Goal: Find contact information: Find contact information

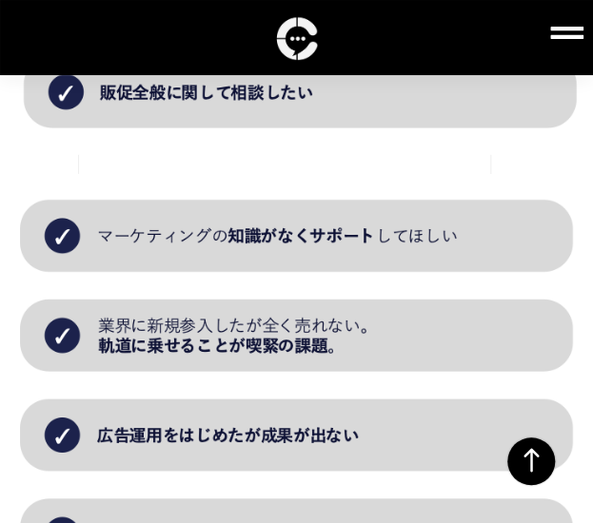
scroll to position [1351, 0]
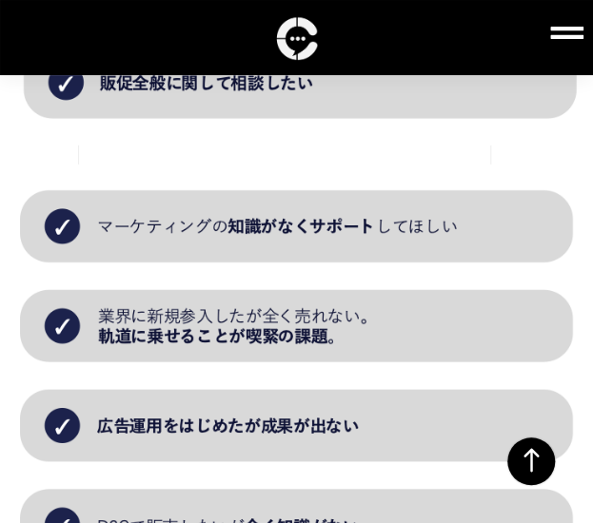
click at [573, 41] on icon at bounding box center [566, 32] width 33 height 33
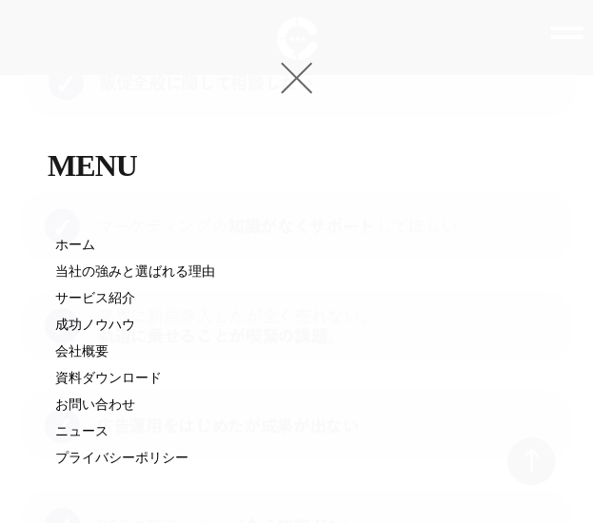
click at [95, 352] on link "会社概要" at bounding box center [301, 352] width 492 height 23
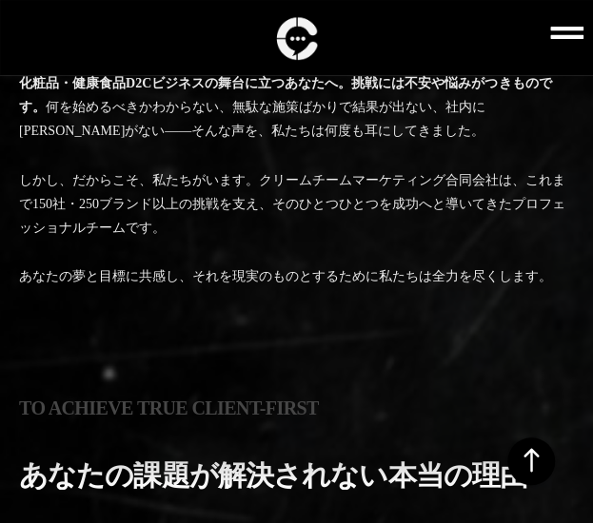
scroll to position [1704, 0]
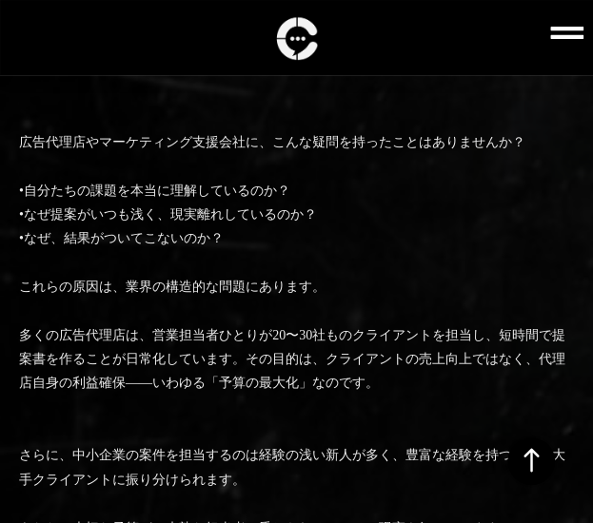
click at [580, 31] on icon at bounding box center [566, 32] width 33 height 33
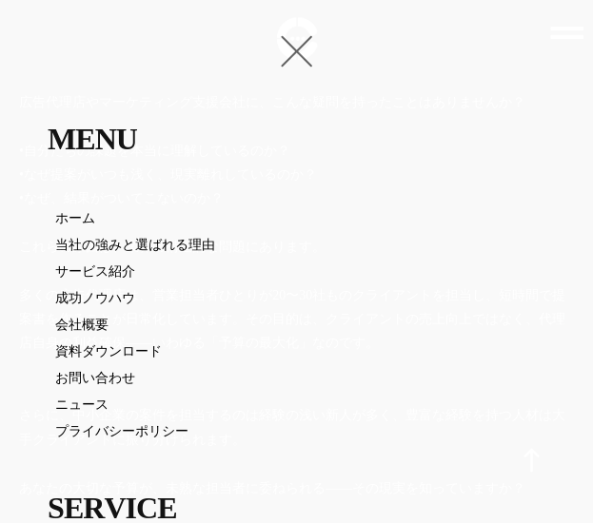
scroll to position [0, 0]
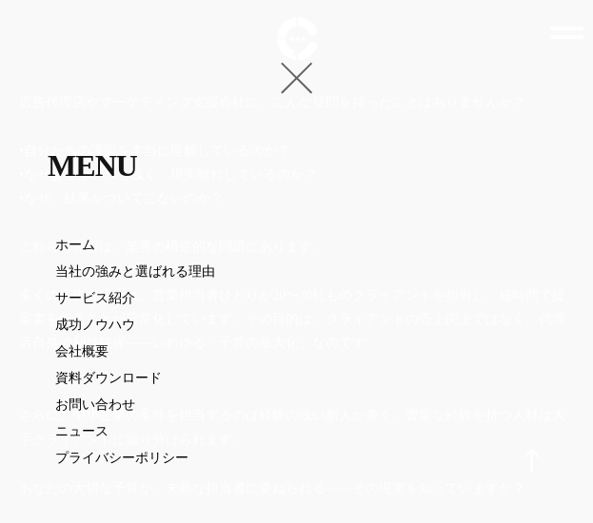
click at [93, 355] on link "会社概要" at bounding box center [301, 352] width 492 height 23
click at [289, 79] on div at bounding box center [296, 78] width 43 height 43
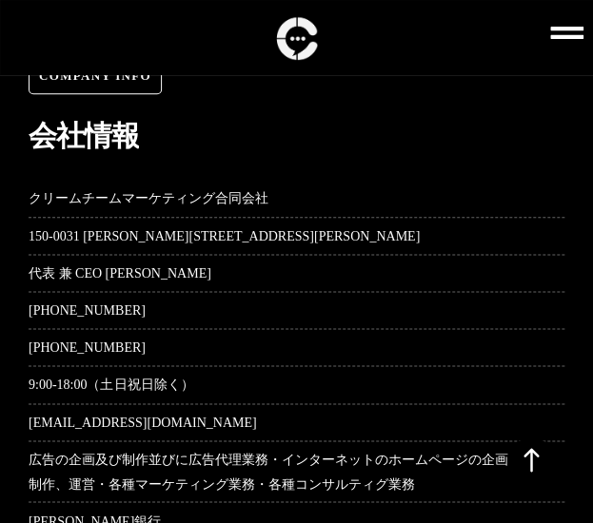
scroll to position [7526, 0]
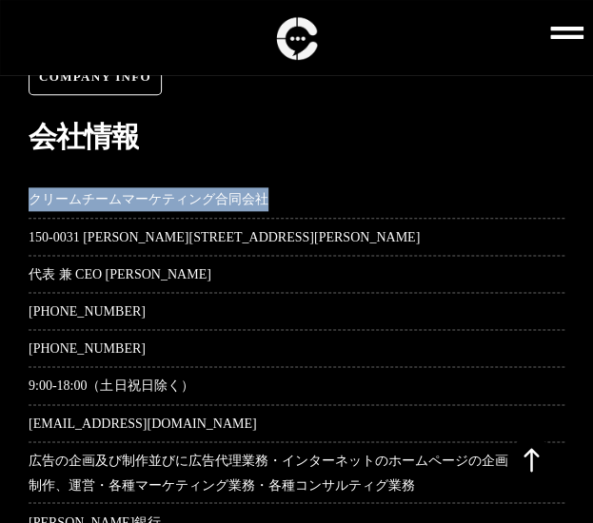
drag, startPoint x: 29, startPoint y: 174, endPoint x: 266, endPoint y: 170, distance: 237.9
click at [266, 187] on span "クリームチームマーケティング合同会社" at bounding box center [149, 199] width 240 height 24
copy span "クリームチームマーケティング合同会社"
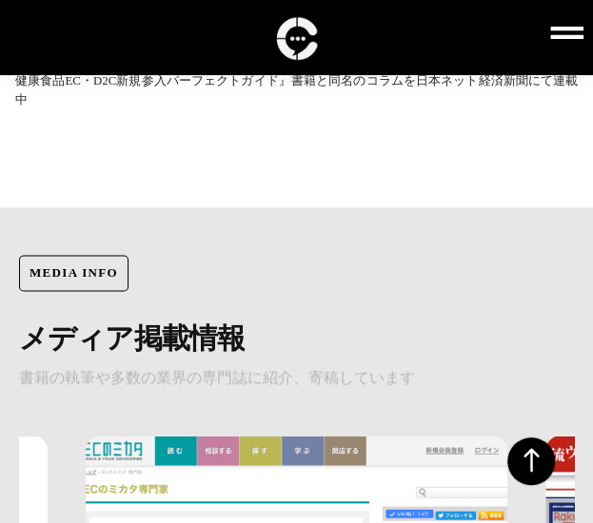
scroll to position [5970, 0]
